Goal: Check status: Check status

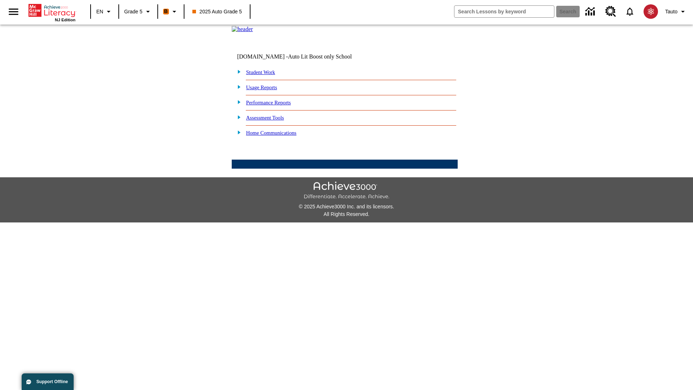
click at [276, 105] on link "Performance Reports" at bounding box center [268, 103] width 45 height 6
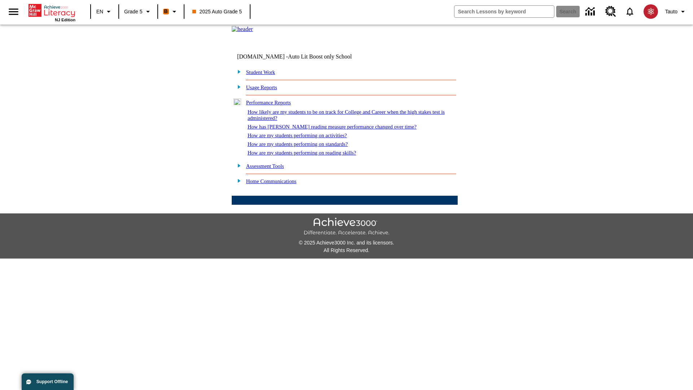
click at [333, 121] on link "How likely are my students to be on track for College and Career when the high …" at bounding box center [346, 115] width 197 height 12
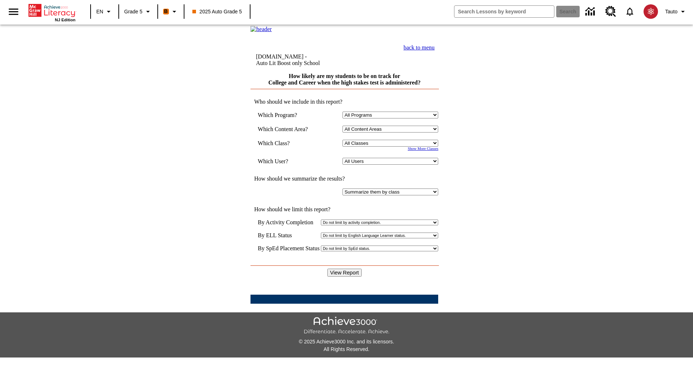
click at [392, 147] on select "Select a Class: All Classes 2025 Auto Grade 5 OL 2025 Auto Grade 6" at bounding box center [391, 143] width 96 height 7
select select "11133131"
click at [392, 165] on select "All Users Cat, Sautoen Cat, Sautoes Cat, Sautoss Donotlogin, Sautoen Twoschools…" at bounding box center [391, 161] width 96 height 7
select select "21437107"
click at [345, 269] on input "View Report" at bounding box center [344, 273] width 35 height 8
